Goal: Task Accomplishment & Management: Manage account settings

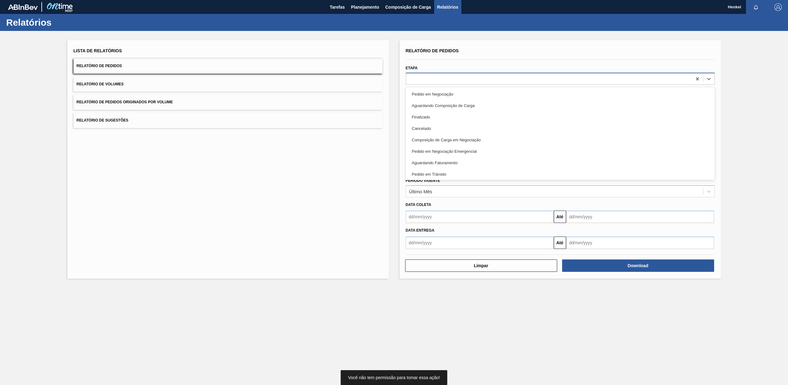
click at [447, 81] on div at bounding box center [549, 78] width 286 height 9
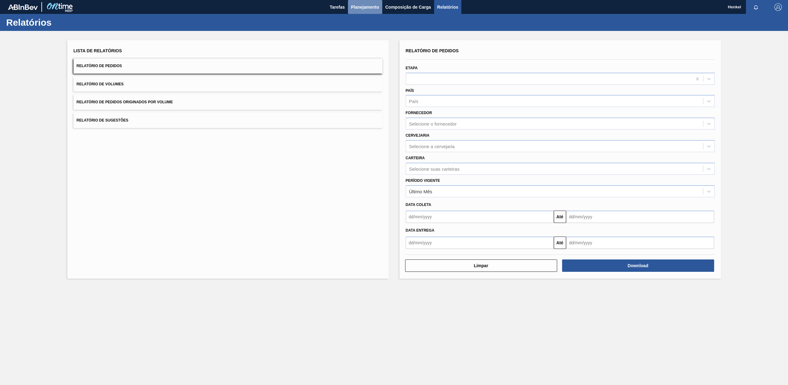
click at [363, 5] on span "Planejamento" at bounding box center [365, 6] width 28 height 7
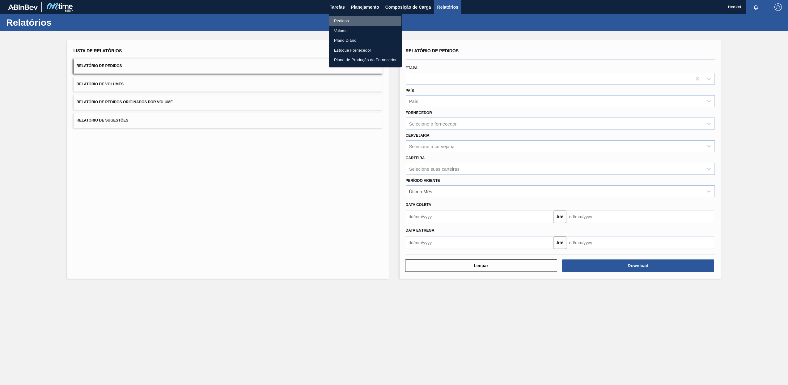
click at [344, 21] on li "Pedidos" at bounding box center [365, 21] width 73 height 10
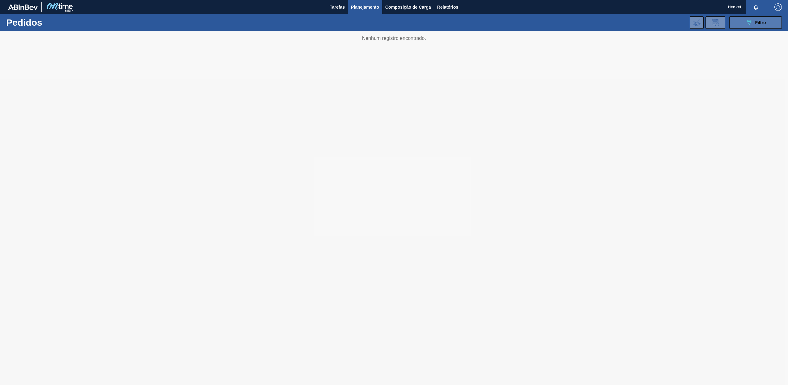
click at [749, 21] on icon "089F7B8B-B2A5-4AFE-B5C0-19BA573D28AC" at bounding box center [748, 22] width 7 height 7
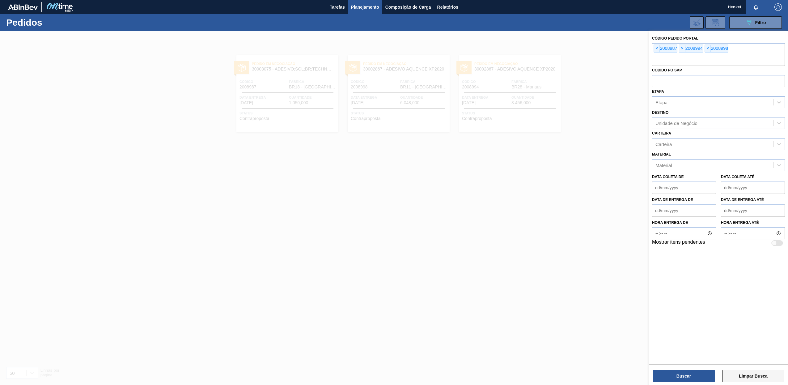
click at [757, 377] on button "Limpar Busca" at bounding box center [754, 376] width 62 height 12
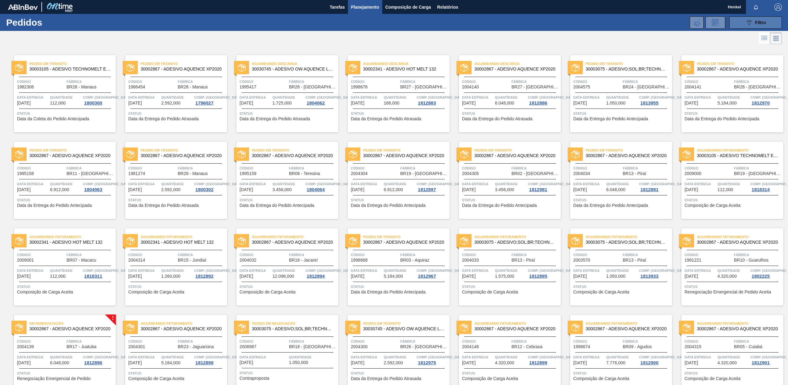
click at [748, 21] on icon "089F7B8B-B2A5-4AFE-B5C0-19BA573D28AC" at bounding box center [748, 22] width 7 height 7
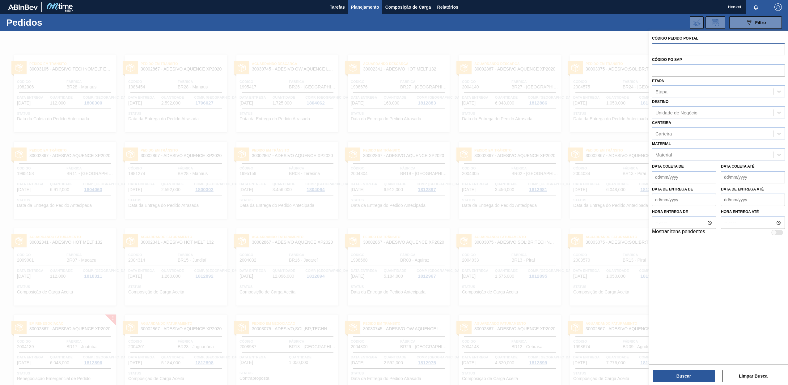
click at [664, 50] on input "text" at bounding box center [718, 49] width 133 height 12
paste input "2004139"
type input "2004139"
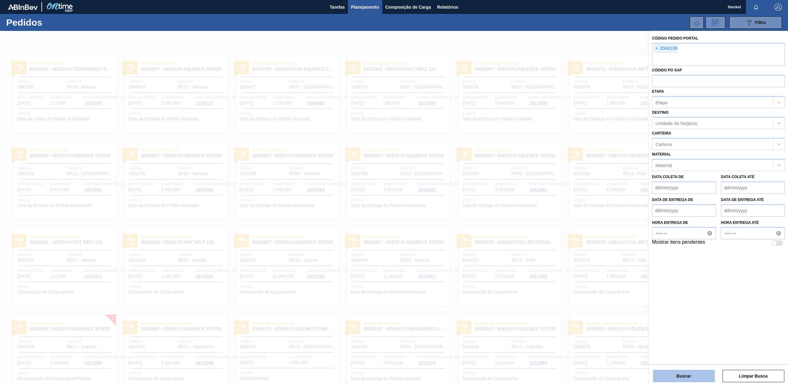
click at [693, 372] on button "Buscar" at bounding box center [684, 376] width 62 height 12
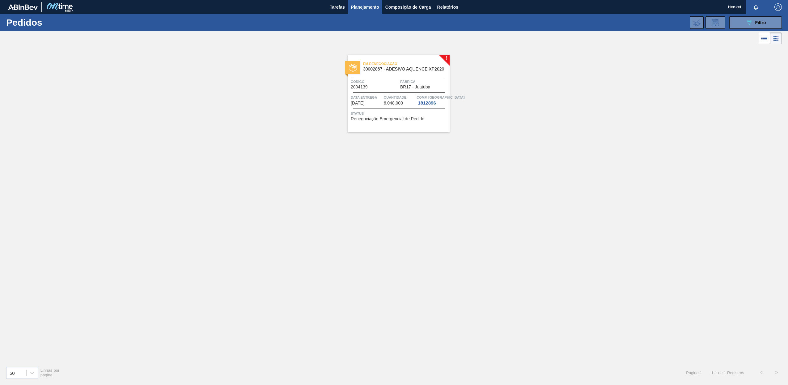
click at [371, 100] on span "Data entrega" at bounding box center [367, 97] width 32 height 6
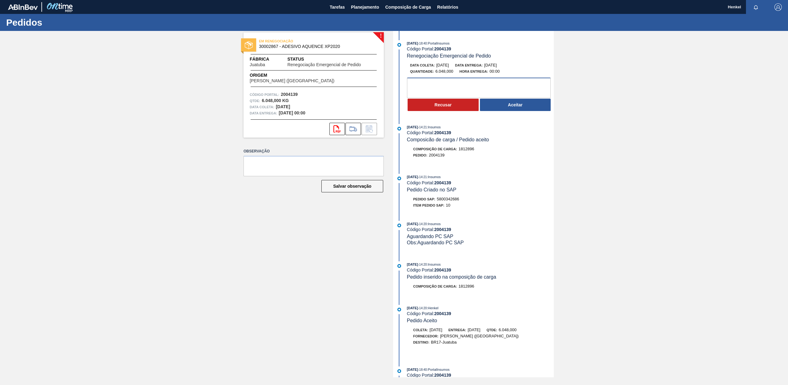
click at [416, 82] on textarea at bounding box center [479, 88] width 144 height 20
click at [416, 84] on textarea at bounding box center [479, 88] width 144 height 20
drag, startPoint x: 473, startPoint y: 84, endPoint x: 464, endPoint y: 79, distance: 9.8
click at [464, 79] on textarea "Data solicitada está fora do lrad time, entrega dia 03/09 será mantida" at bounding box center [479, 88] width 144 height 20
type textarea "Data solicitada está fora do Lead time, entrega dia 03/09 será mantida"
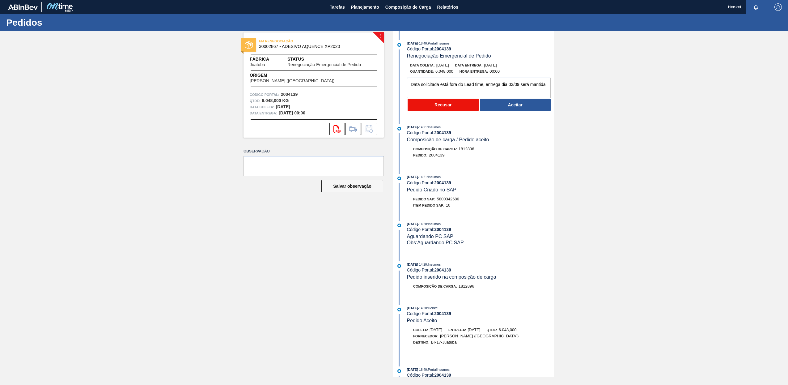
click at [448, 104] on button "Recusar" at bounding box center [443, 105] width 71 height 12
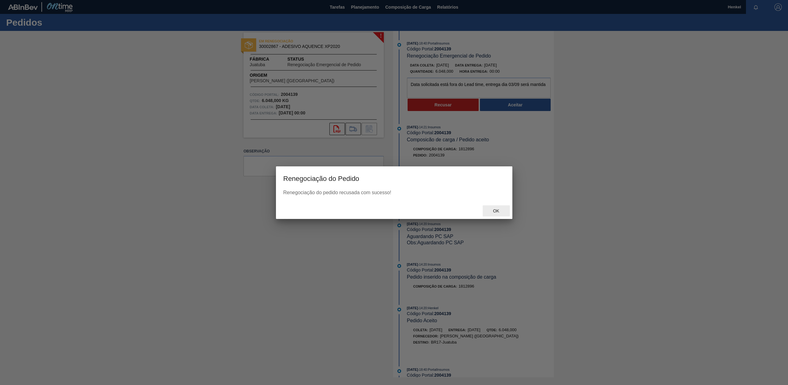
click at [499, 212] on span "Ok" at bounding box center [496, 210] width 16 height 5
